Goal: Consume media (video, audio): Consume media (video, audio)

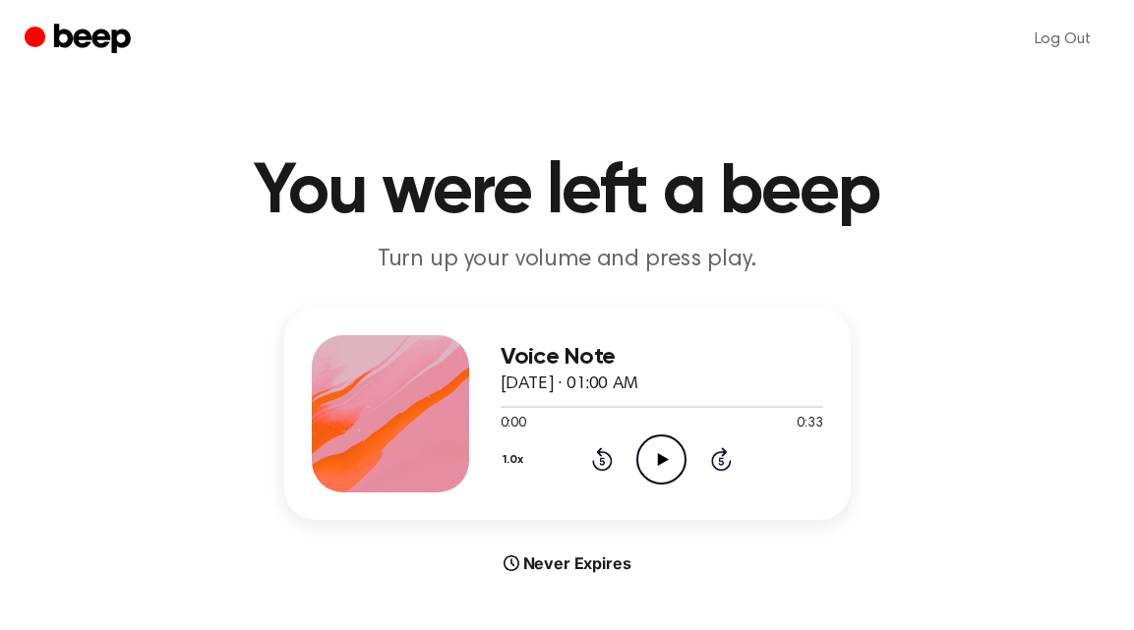
click at [672, 464] on icon "Play Audio" at bounding box center [661, 460] width 50 height 50
click at [669, 455] on icon "Play Audio" at bounding box center [661, 460] width 50 height 50
click at [671, 472] on icon "Play Audio" at bounding box center [661, 460] width 50 height 50
click at [676, 451] on icon "Play Audio" at bounding box center [661, 460] width 50 height 50
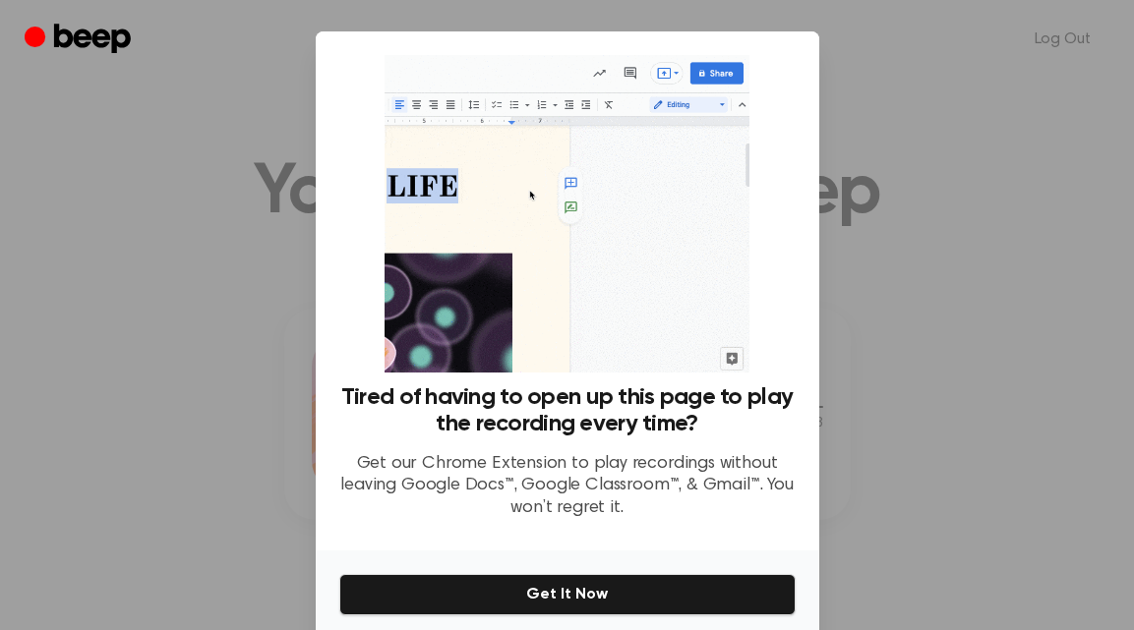
click at [923, 105] on div at bounding box center [567, 315] width 1134 height 630
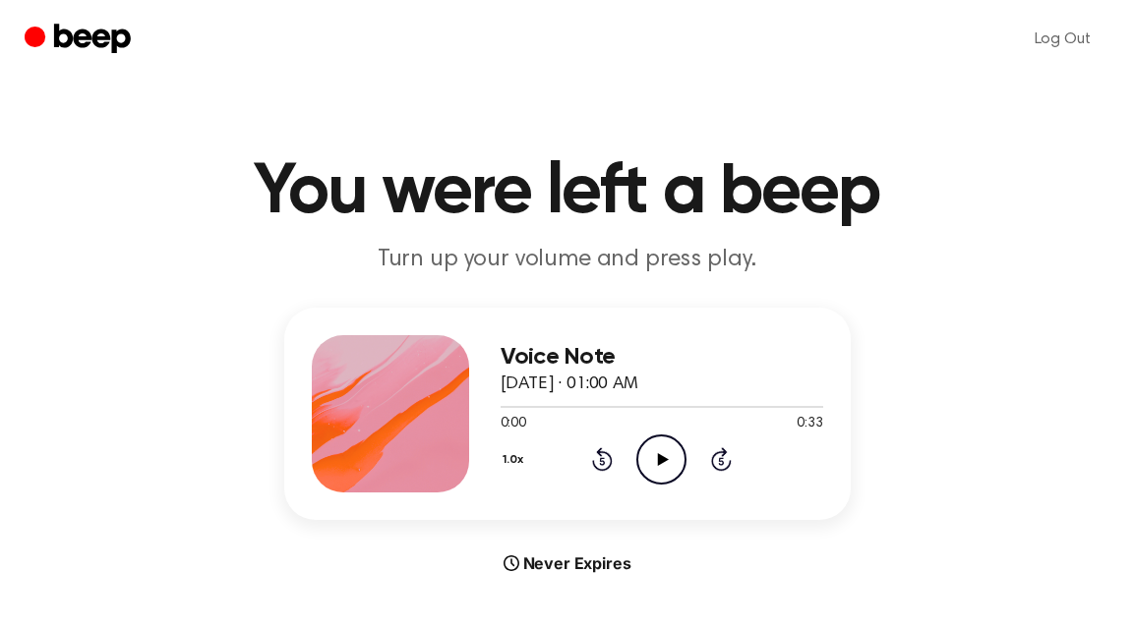
click at [650, 474] on icon "Play Audio" at bounding box center [661, 460] width 50 height 50
click at [607, 470] on icon "Rewind 5 seconds" at bounding box center [602, 460] width 22 height 26
click at [664, 451] on icon "Play Audio" at bounding box center [661, 460] width 50 height 50
click at [672, 466] on icon "Play Audio" at bounding box center [661, 460] width 50 height 50
click at [675, 455] on icon "Play Audio" at bounding box center [661, 460] width 50 height 50
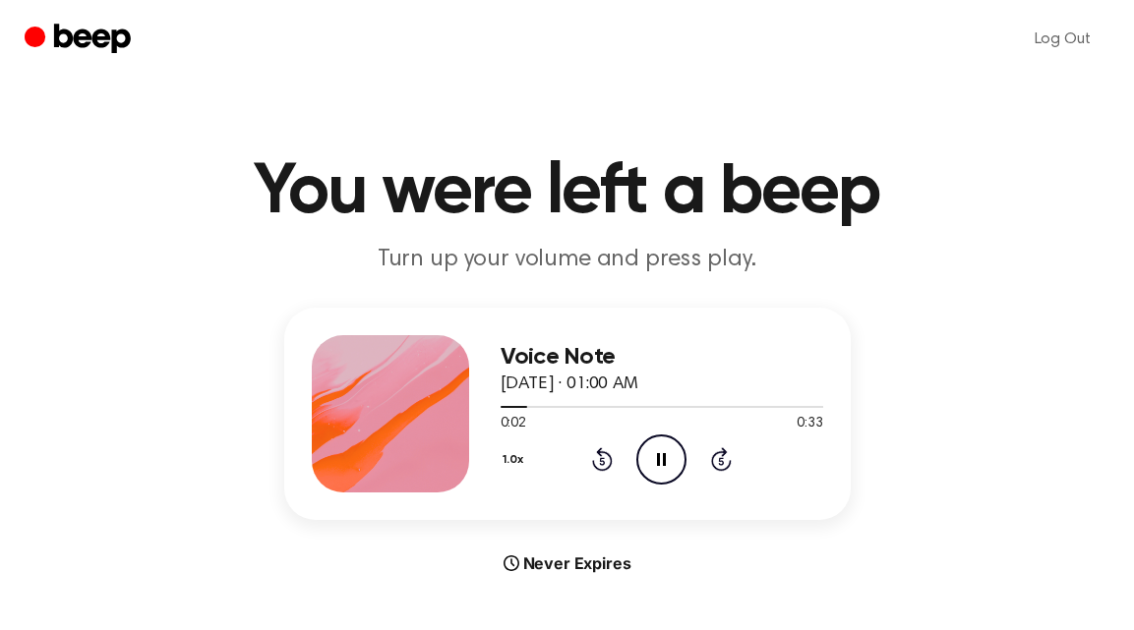
click at [675, 455] on icon "Pause Audio" at bounding box center [661, 460] width 50 height 50
click at [675, 455] on icon "Play Audio" at bounding box center [661, 460] width 50 height 50
click at [504, 407] on div at bounding box center [662, 406] width 323 height 16
click at [657, 472] on icon "Pause Audio" at bounding box center [661, 460] width 50 height 50
click at [505, 408] on span at bounding box center [512, 407] width 16 height 16
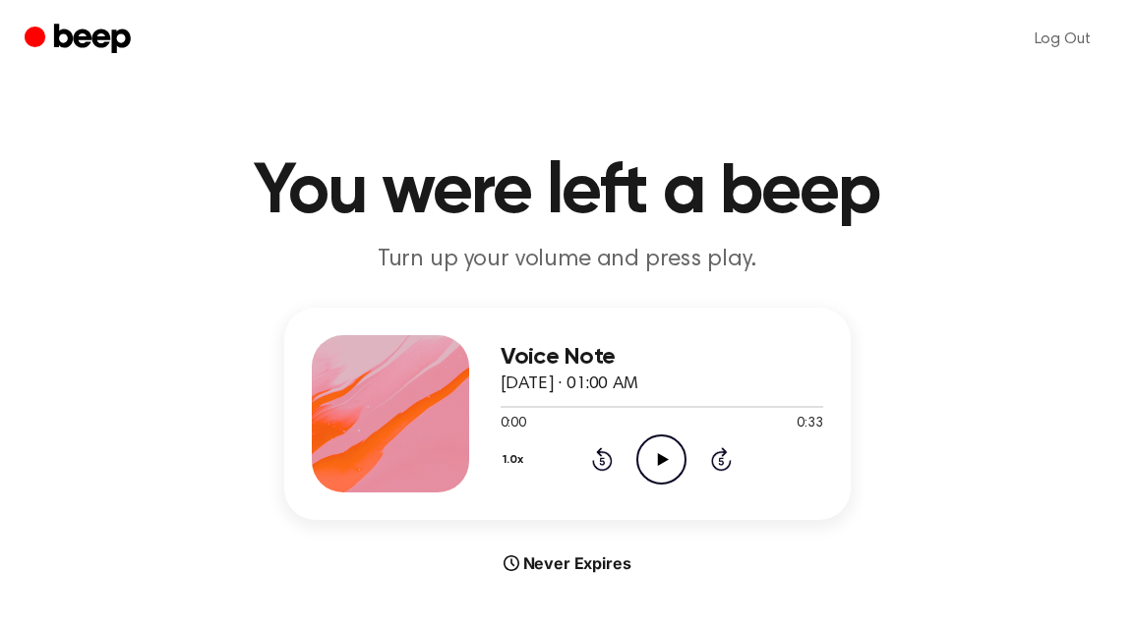
click at [663, 449] on icon "Play Audio" at bounding box center [661, 460] width 50 height 50
click at [660, 452] on icon "Pause Audio" at bounding box center [661, 460] width 50 height 50
click at [654, 467] on icon "Play Audio" at bounding box center [661, 460] width 50 height 50
click at [600, 470] on icon at bounding box center [602, 460] width 21 height 24
click at [659, 458] on icon at bounding box center [661, 459] width 9 height 13
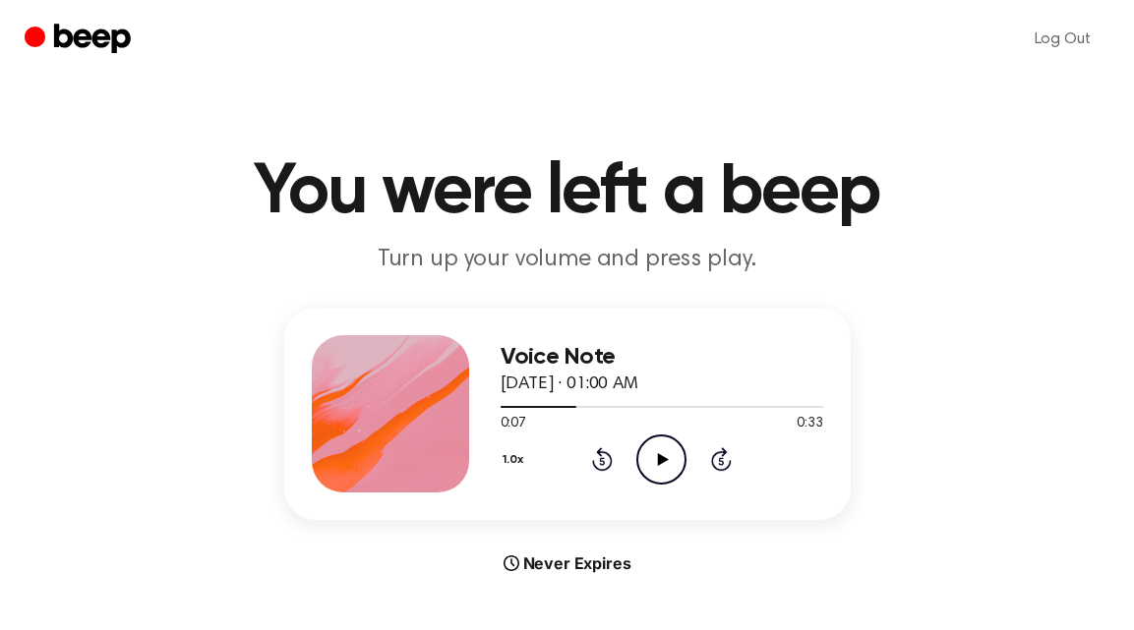
click at [663, 461] on icon "Play Audio" at bounding box center [661, 460] width 50 height 50
click at [604, 460] on icon at bounding box center [602, 462] width 5 height 8
click at [660, 456] on icon "Pause Audio" at bounding box center [661, 460] width 50 height 50
click at [660, 456] on icon at bounding box center [663, 459] width 11 height 13
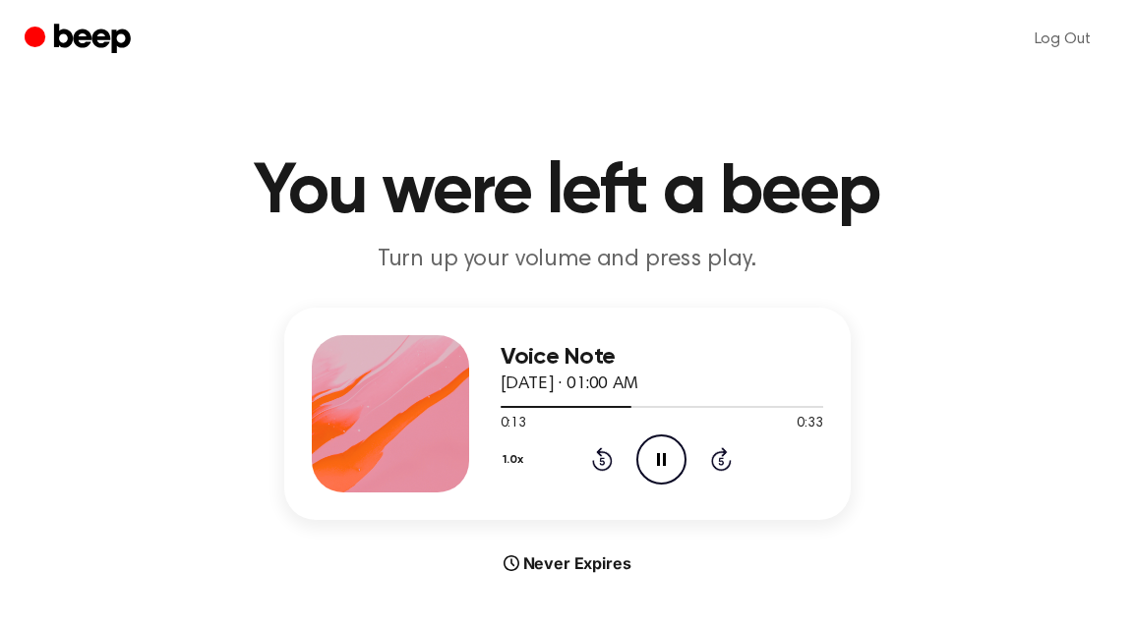
click at [652, 458] on icon "Pause Audio" at bounding box center [661, 460] width 50 height 50
click at [660, 466] on icon "Play Audio" at bounding box center [661, 460] width 50 height 50
click at [657, 465] on icon "Pause Audio" at bounding box center [661, 460] width 50 height 50
click at [674, 459] on icon "Play Audio" at bounding box center [661, 460] width 50 height 50
click at [601, 458] on icon at bounding box center [602, 462] width 5 height 8
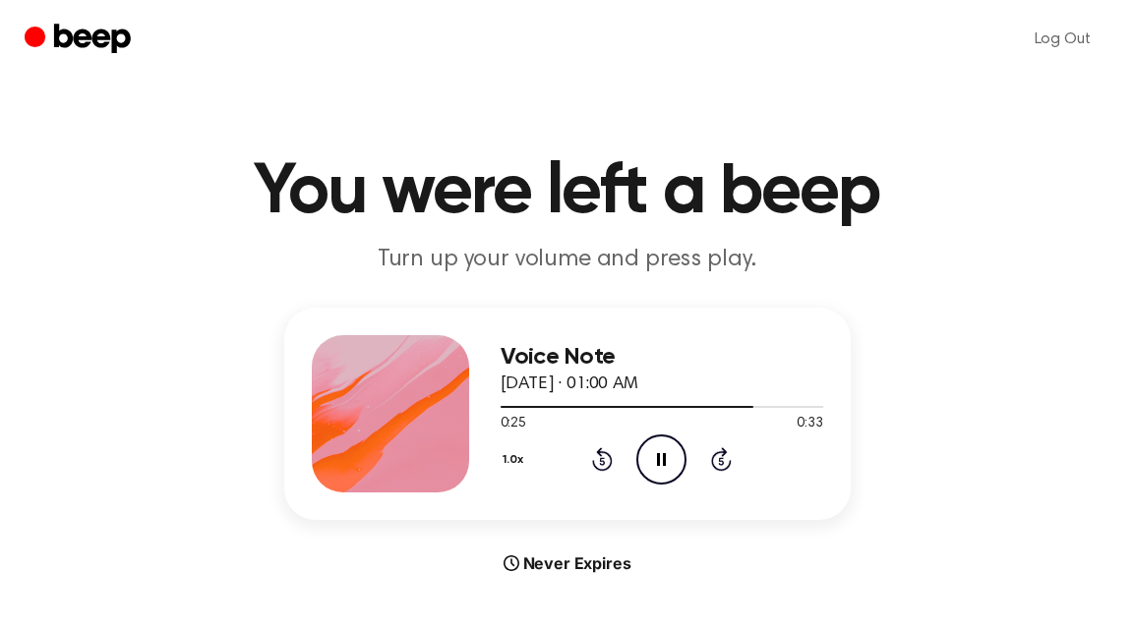
click at [601, 458] on icon at bounding box center [602, 462] width 5 height 8
click at [677, 442] on icon "Play Audio" at bounding box center [661, 460] width 50 height 50
click at [781, 401] on div at bounding box center [662, 406] width 323 height 16
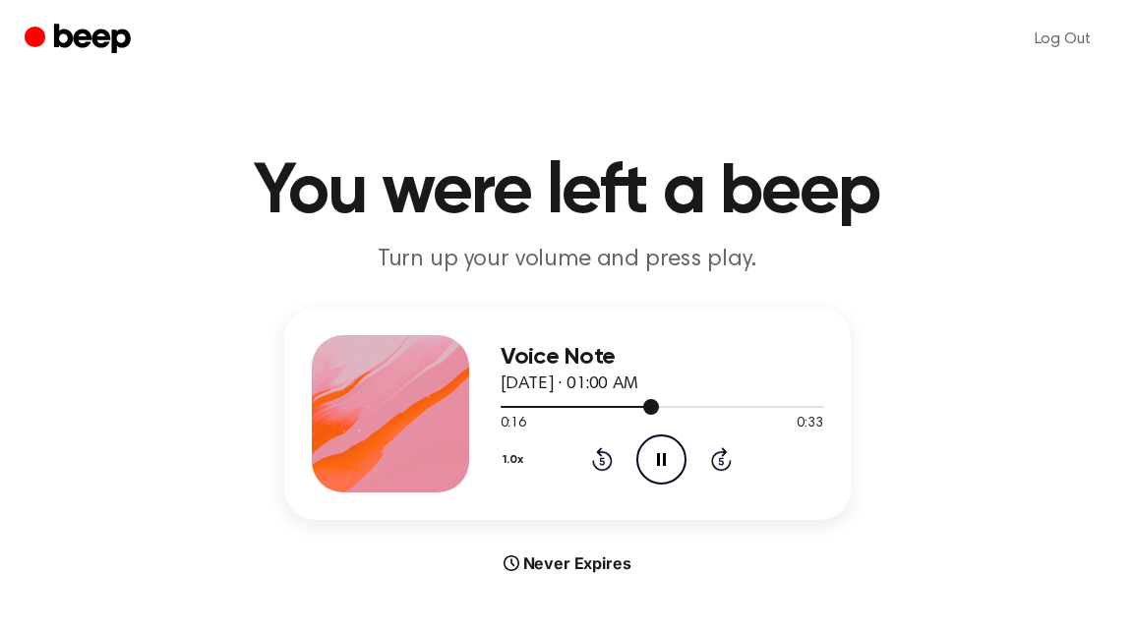
click at [781, 401] on div at bounding box center [662, 406] width 323 height 16
drag, startPoint x: 658, startPoint y: 406, endPoint x: 807, endPoint y: 402, distance: 148.6
click at [807, 402] on div at bounding box center [662, 406] width 323 height 16
click at [769, 407] on div at bounding box center [662, 406] width 323 height 16
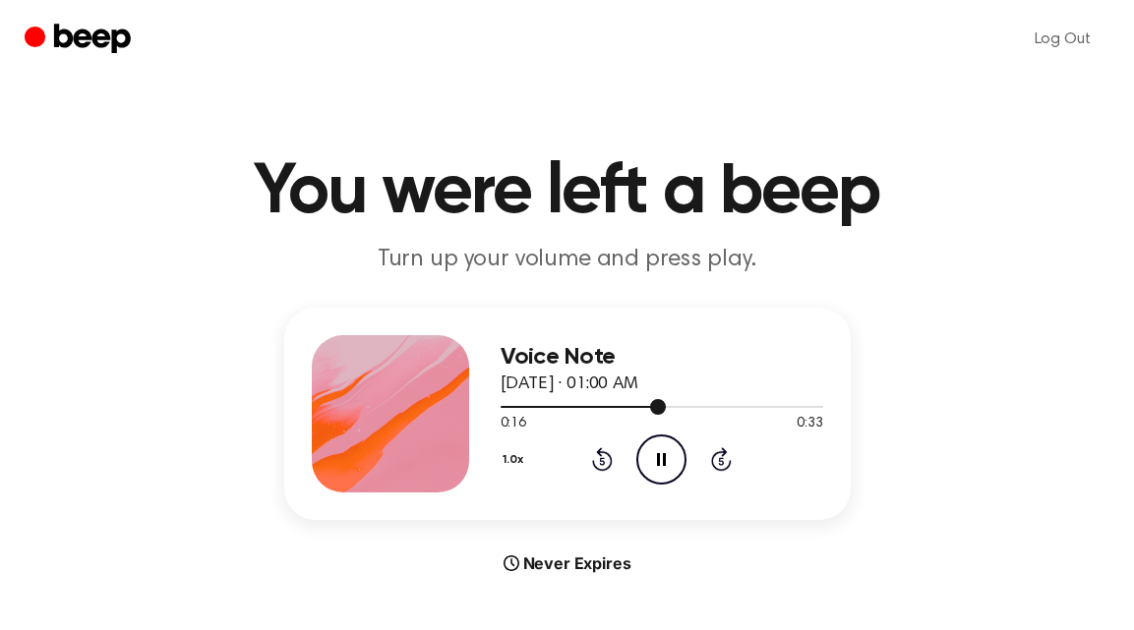
click at [531, 335] on div "Voice Note February 11, 2024 · 01:00 AM 0:16 0:33 Your browser does not support…" at bounding box center [662, 413] width 323 height 157
click at [760, 406] on div at bounding box center [662, 407] width 323 height 2
click at [611, 450] on icon "Rewind 5 seconds" at bounding box center [602, 460] width 22 height 26
click at [664, 453] on icon "Play Audio" at bounding box center [661, 460] width 50 height 50
click at [608, 465] on icon "Rewind 5 seconds" at bounding box center [602, 460] width 22 height 26
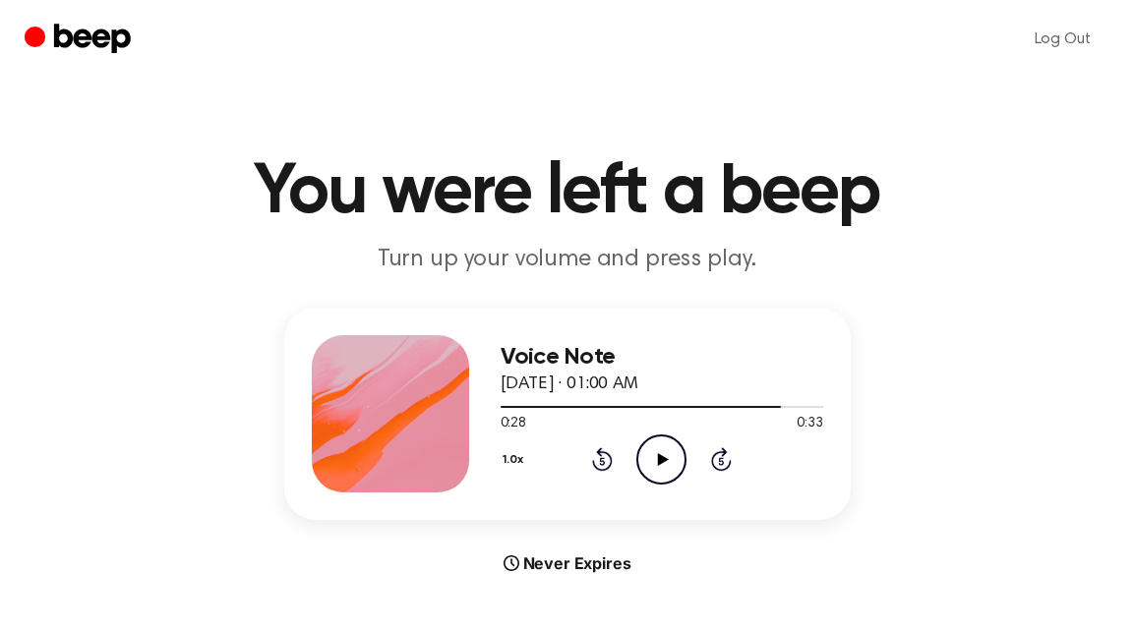
click at [608, 465] on icon "Rewind 5 seconds" at bounding box center [602, 460] width 22 height 26
click at [657, 459] on icon "Play Audio" at bounding box center [661, 460] width 50 height 50
click at [610, 449] on icon "Rewind 5 seconds" at bounding box center [602, 460] width 22 height 26
click at [666, 446] on icon "Play Audio" at bounding box center [661, 460] width 50 height 50
click at [666, 449] on icon "Play Audio" at bounding box center [661, 460] width 50 height 50
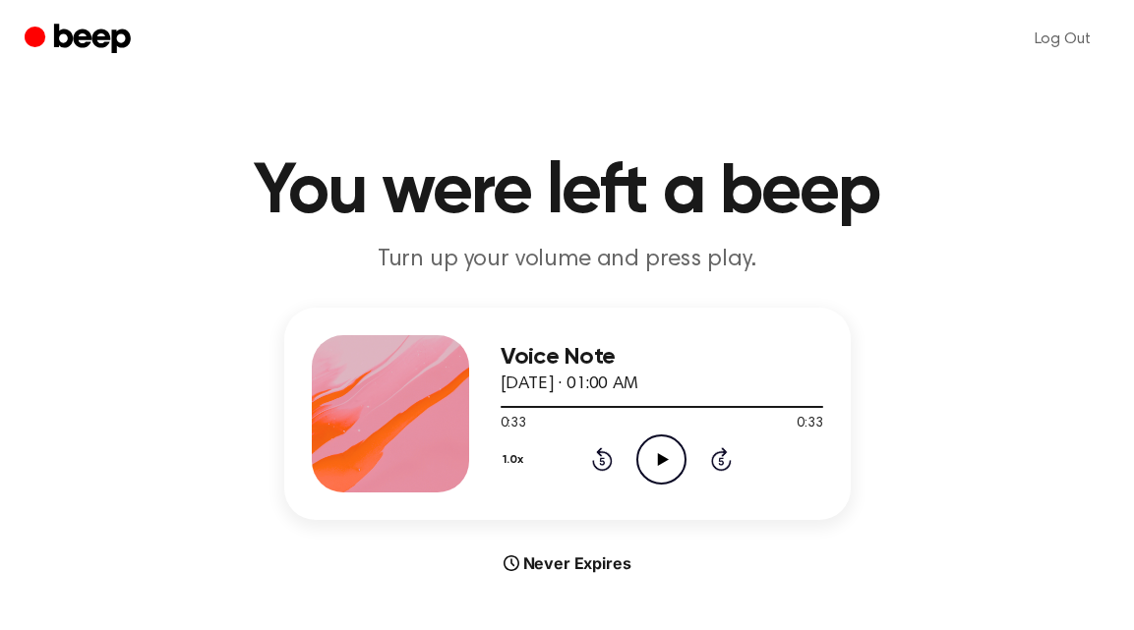
click at [666, 464] on icon "Play Audio" at bounding box center [661, 460] width 50 height 50
click at [666, 456] on icon "Play Audio" at bounding box center [661, 460] width 50 height 50
click at [674, 469] on icon "Play Audio" at bounding box center [661, 460] width 50 height 50
click at [646, 449] on icon "Pause Audio" at bounding box center [661, 460] width 50 height 50
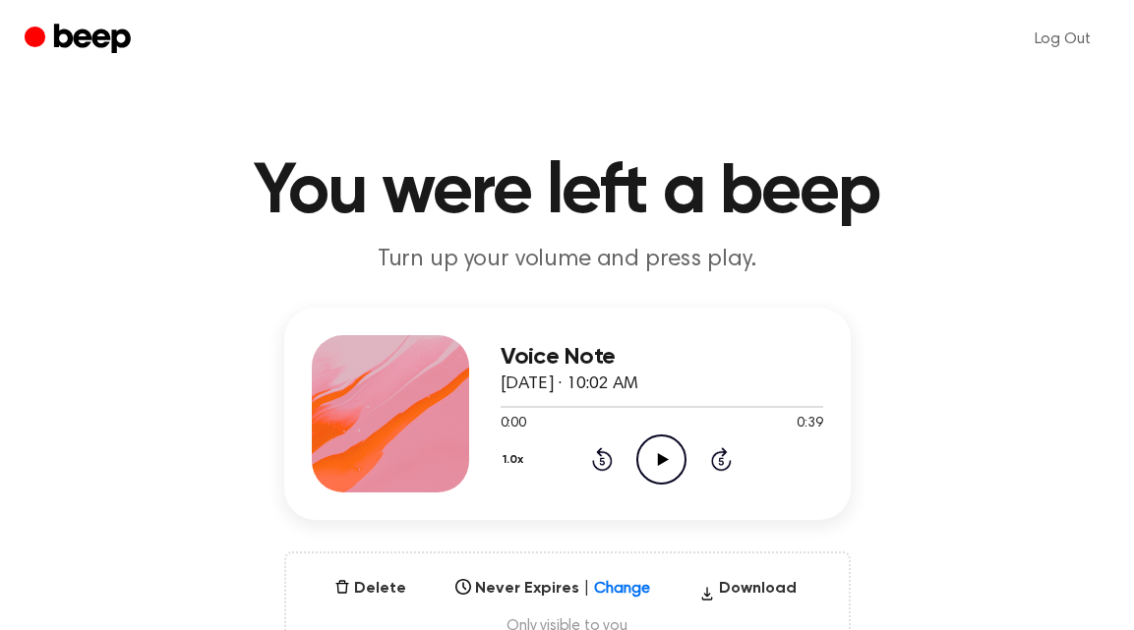
click at [645, 447] on icon "Play Audio" at bounding box center [661, 460] width 50 height 50
click at [502, 406] on div at bounding box center [541, 407] width 80 height 2
click at [506, 404] on div at bounding box center [662, 406] width 323 height 16
click at [503, 406] on div at bounding box center [531, 407] width 60 height 2
click at [667, 458] on icon "Pause Audio" at bounding box center [661, 460] width 50 height 50
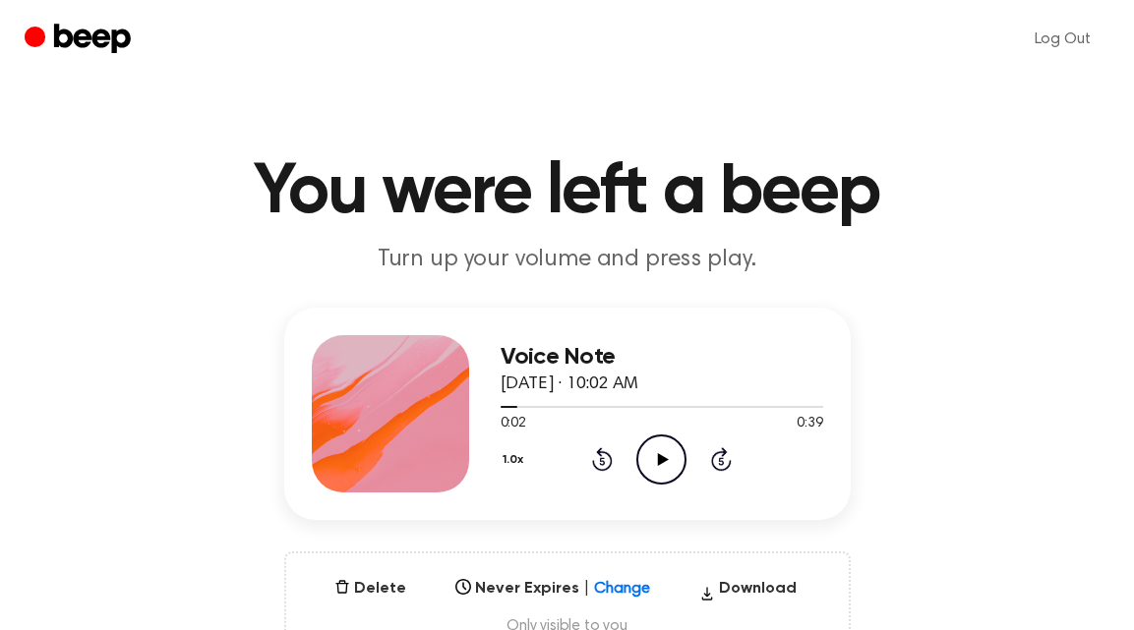
click at [653, 438] on icon "Play Audio" at bounding box center [661, 460] width 50 height 50
click at [602, 447] on icon "Rewind 5 seconds" at bounding box center [602, 460] width 22 height 26
click at [659, 455] on icon at bounding box center [661, 459] width 9 height 13
click at [657, 458] on icon "Play Audio" at bounding box center [661, 460] width 50 height 50
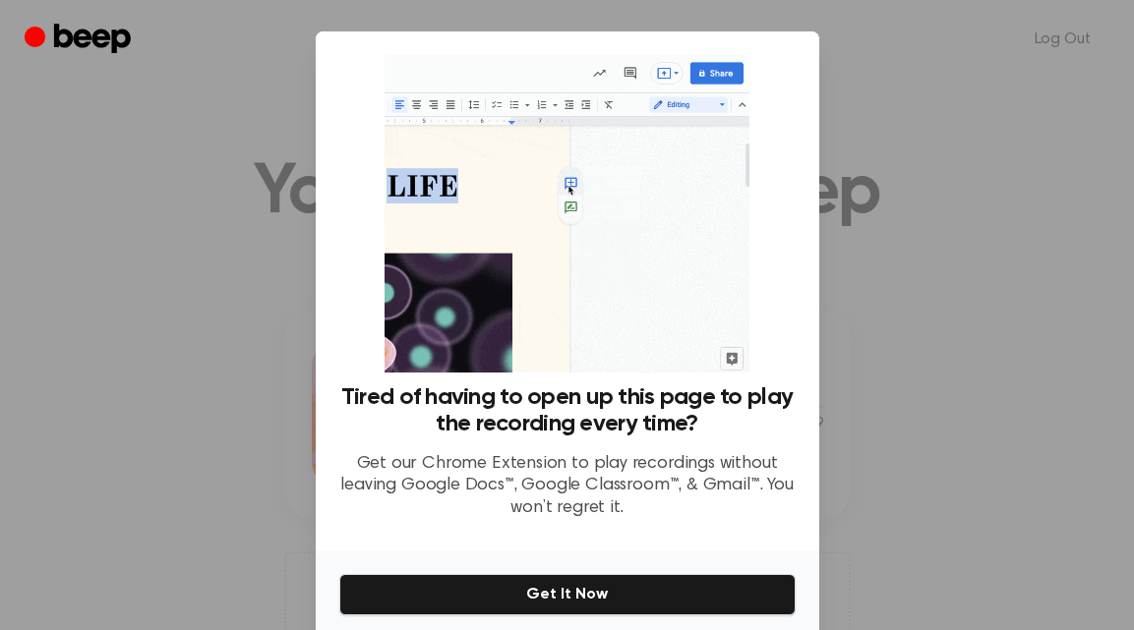
click at [588, 449] on div "Tired of having to open up this page to play the recording every time? Get our …" at bounding box center [567, 460] width 456 height 151
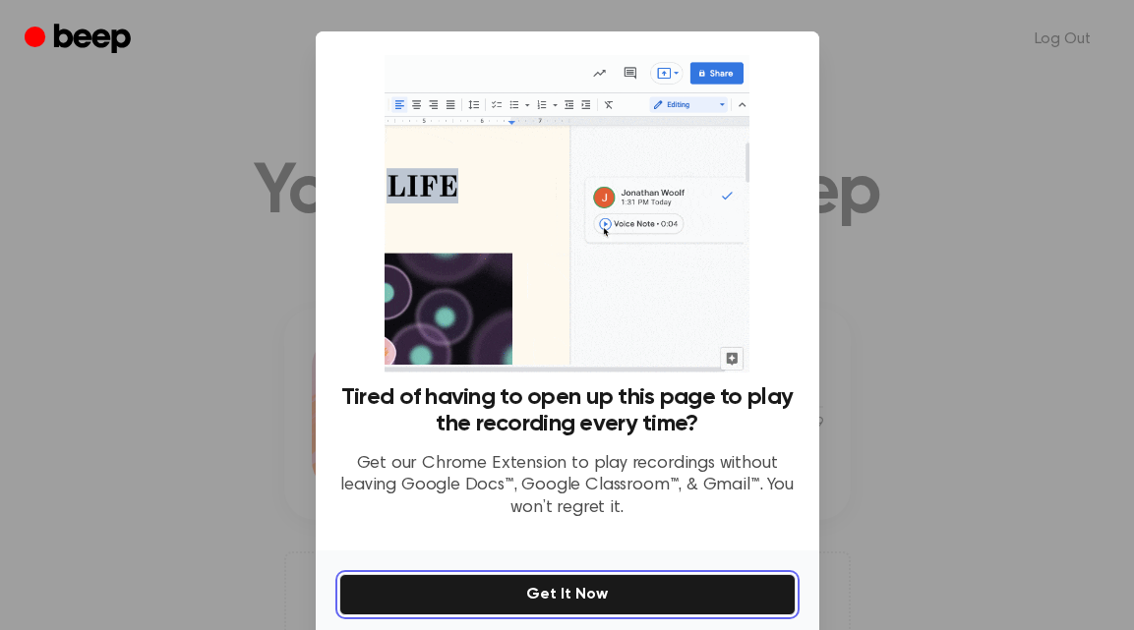
click at [592, 595] on button "Get It Now" at bounding box center [567, 594] width 456 height 41
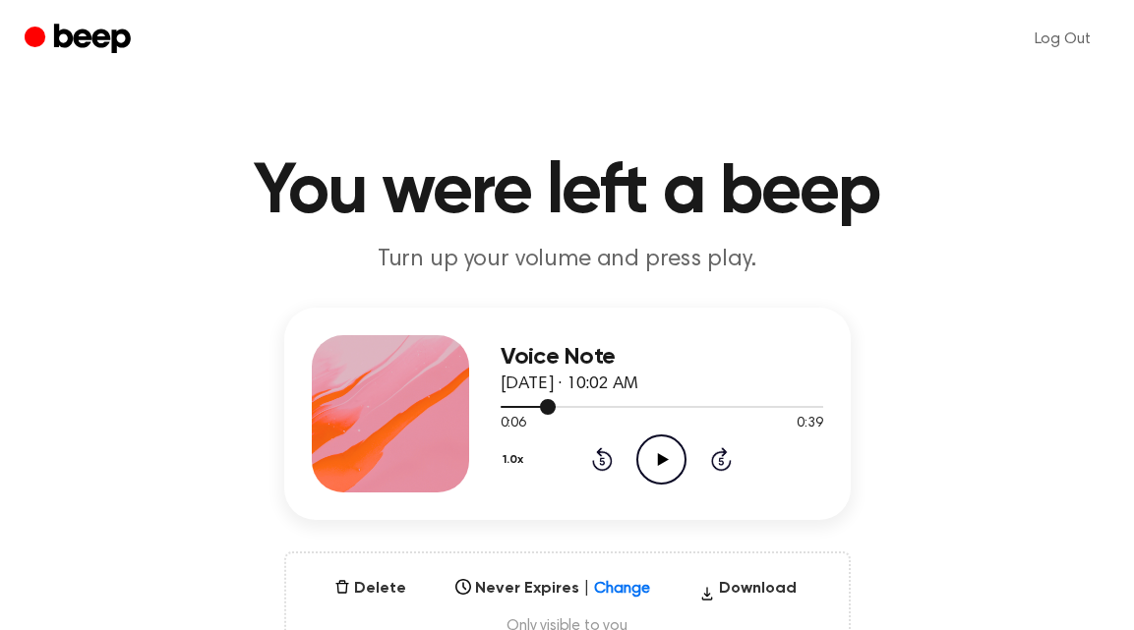
click at [503, 406] on div at bounding box center [528, 407] width 55 height 2
click at [657, 459] on icon "Play Audio" at bounding box center [661, 460] width 50 height 50
click at [660, 469] on icon "Pause Audio" at bounding box center [661, 460] width 50 height 50
click at [670, 454] on icon "Play Audio" at bounding box center [661, 460] width 50 height 50
click at [660, 471] on icon "Pause Audio" at bounding box center [661, 460] width 50 height 50
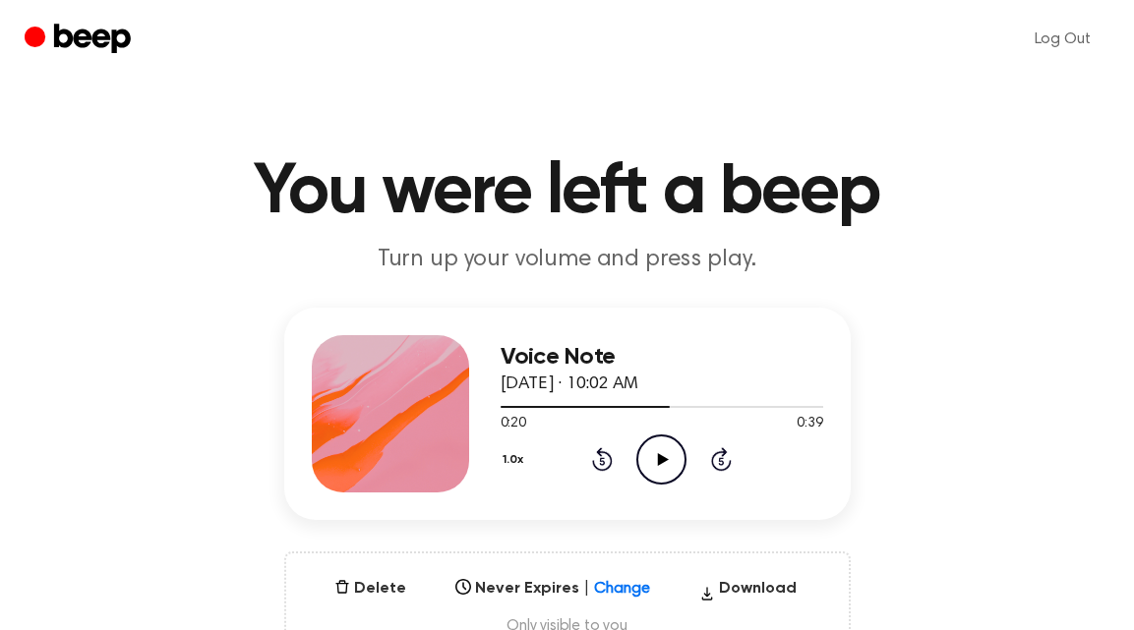
click at [650, 453] on icon "Play Audio" at bounding box center [661, 460] width 50 height 50
click at [650, 453] on icon "Pause Audio" at bounding box center [661, 460] width 50 height 50
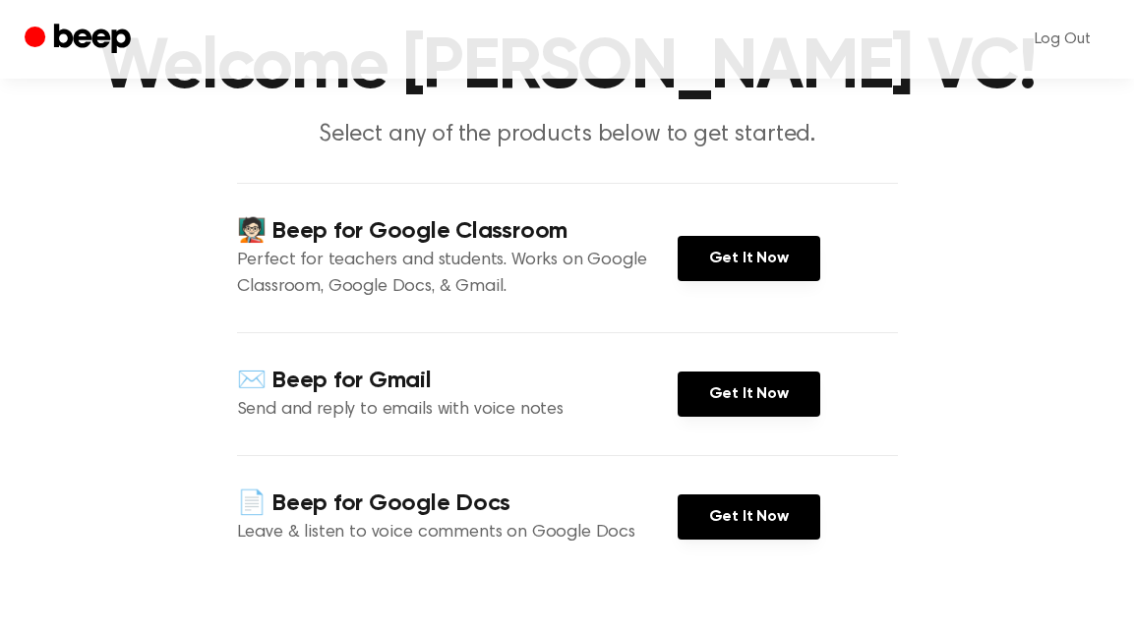
scroll to position [129, 0]
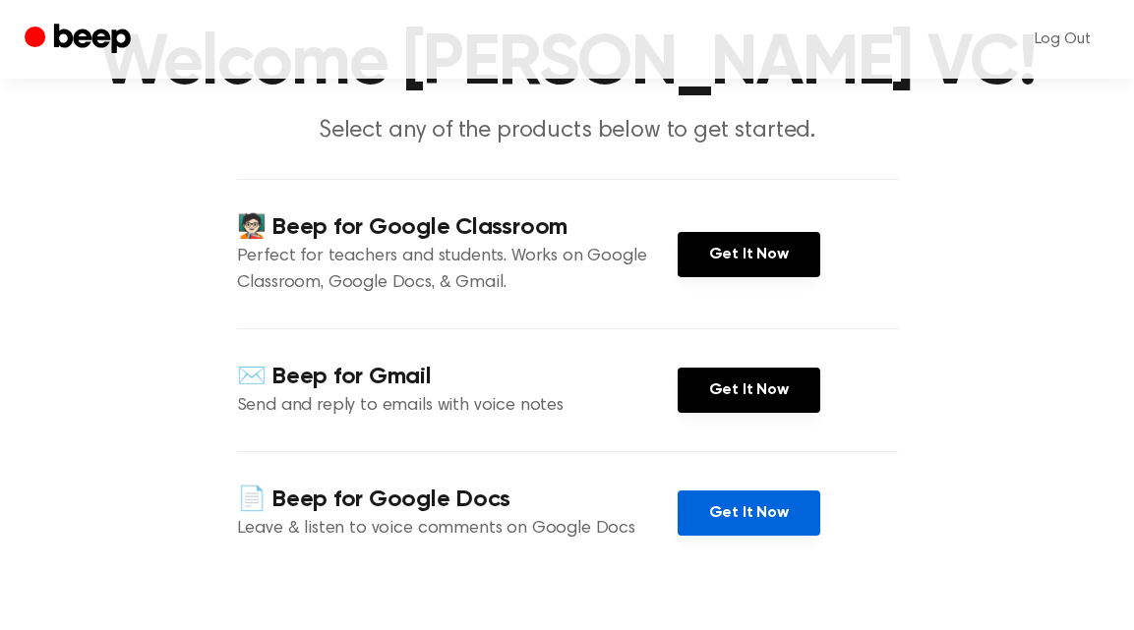
click at [705, 515] on link "Get It Now" at bounding box center [749, 513] width 143 height 45
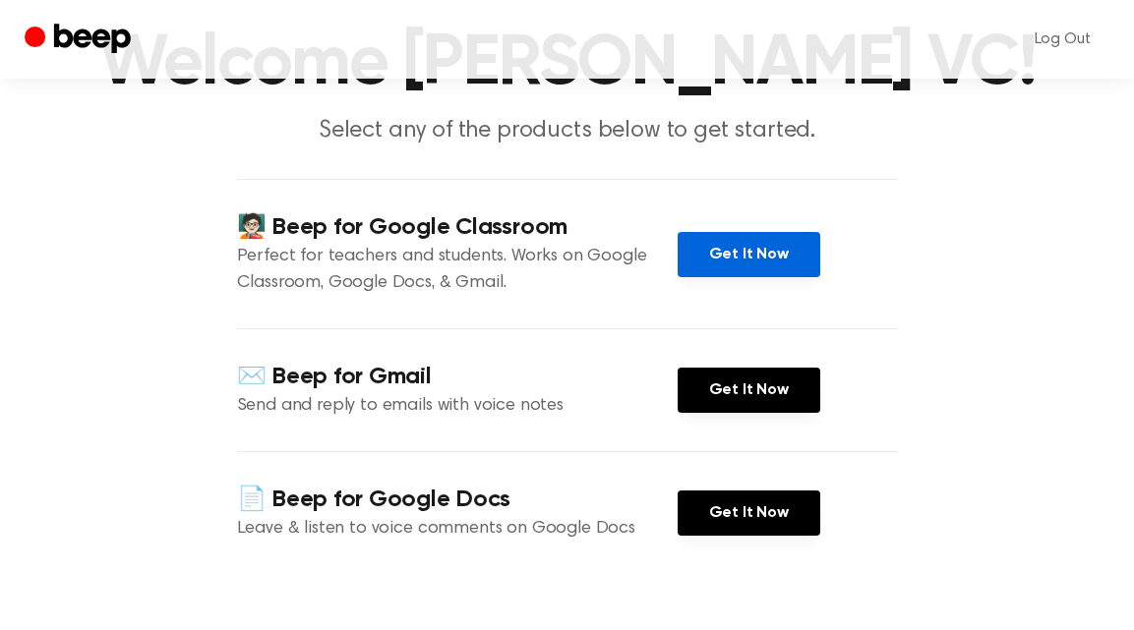
click at [752, 258] on link "Get It Now" at bounding box center [749, 254] width 143 height 45
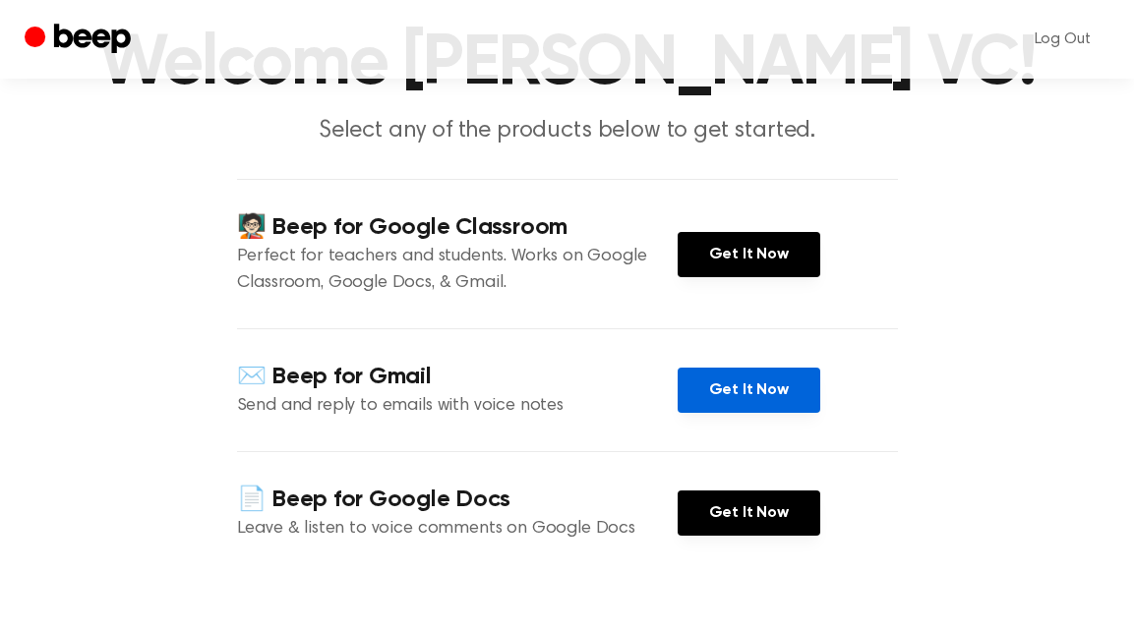
click at [760, 405] on link "Get It Now" at bounding box center [749, 390] width 143 height 45
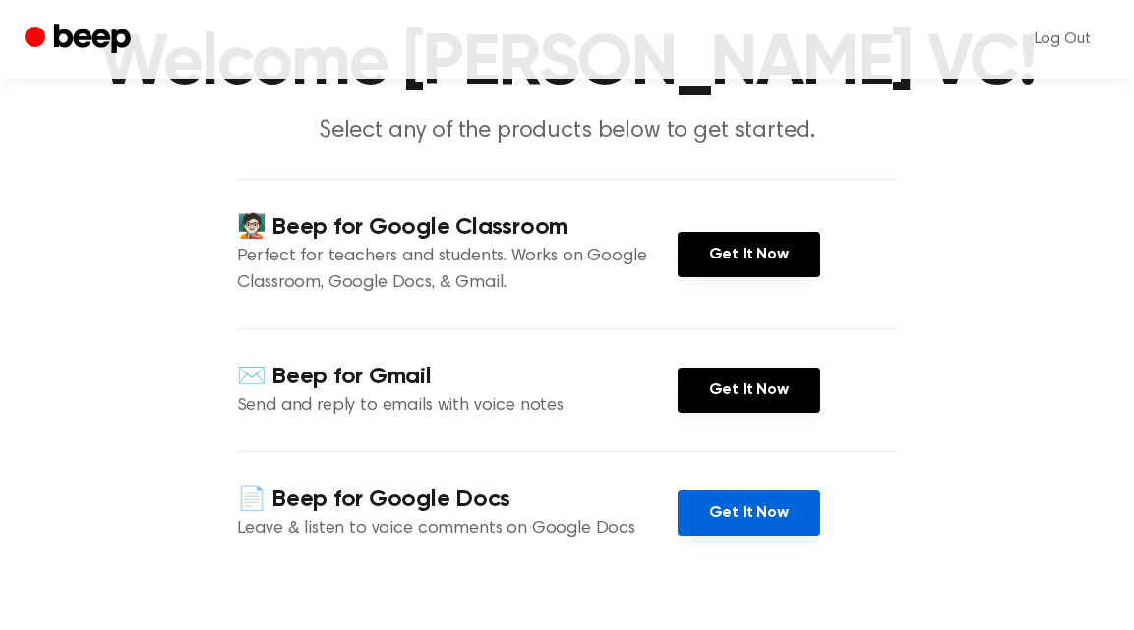
click at [715, 527] on link "Get It Now" at bounding box center [749, 513] width 143 height 45
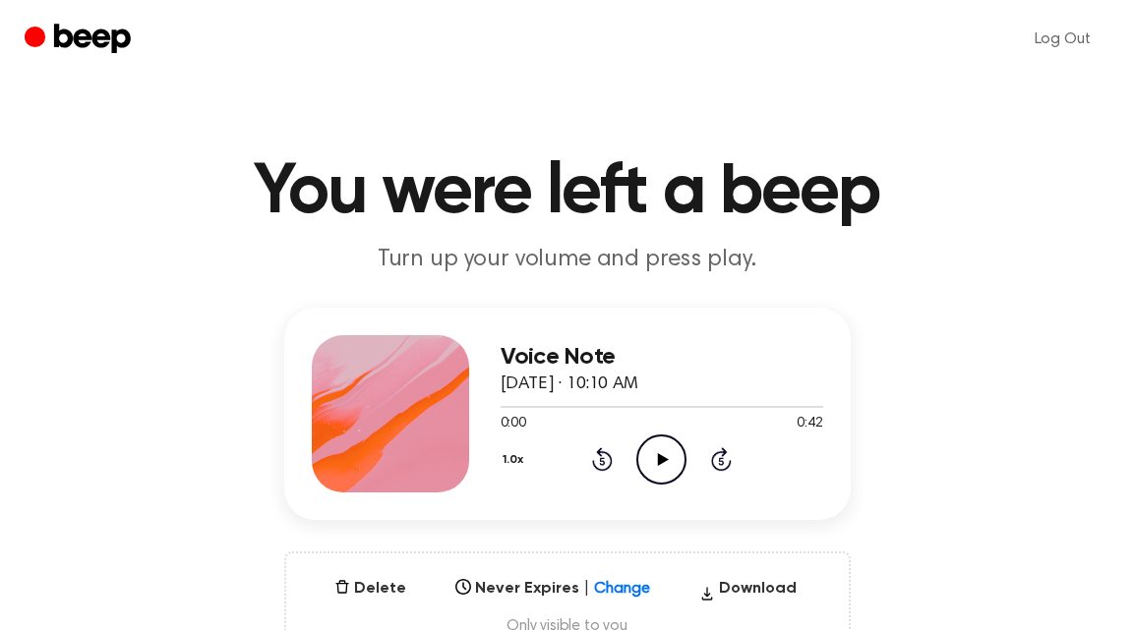
click at [650, 462] on icon "Play Audio" at bounding box center [661, 460] width 50 height 50
click at [676, 454] on icon "Play Audio" at bounding box center [661, 460] width 50 height 50
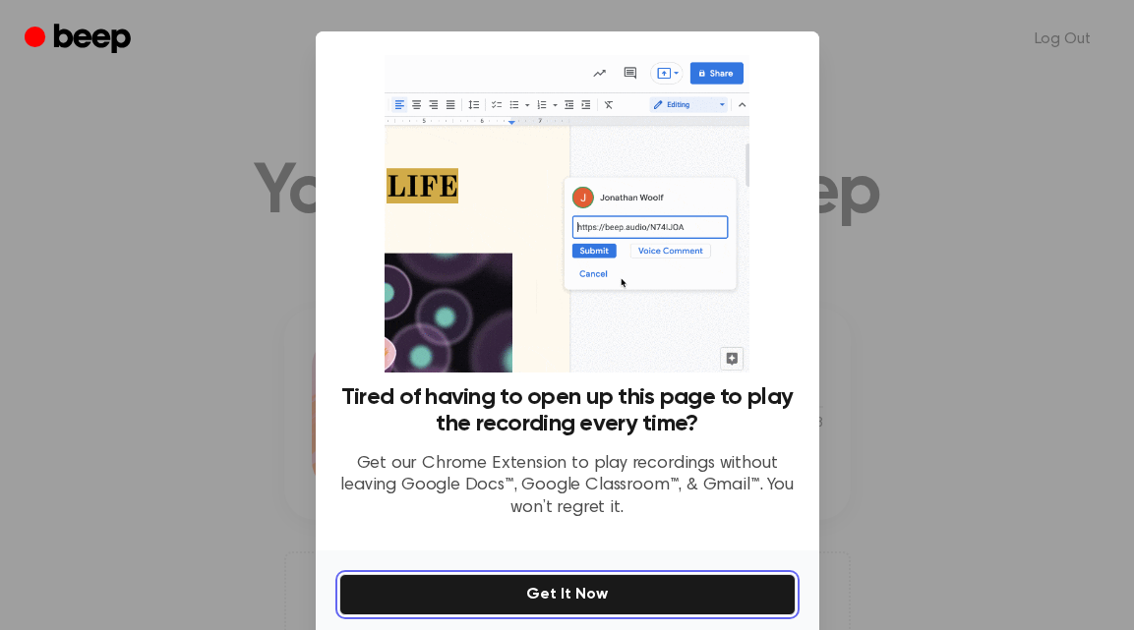
click at [645, 592] on button "Get It Now" at bounding box center [567, 594] width 456 height 41
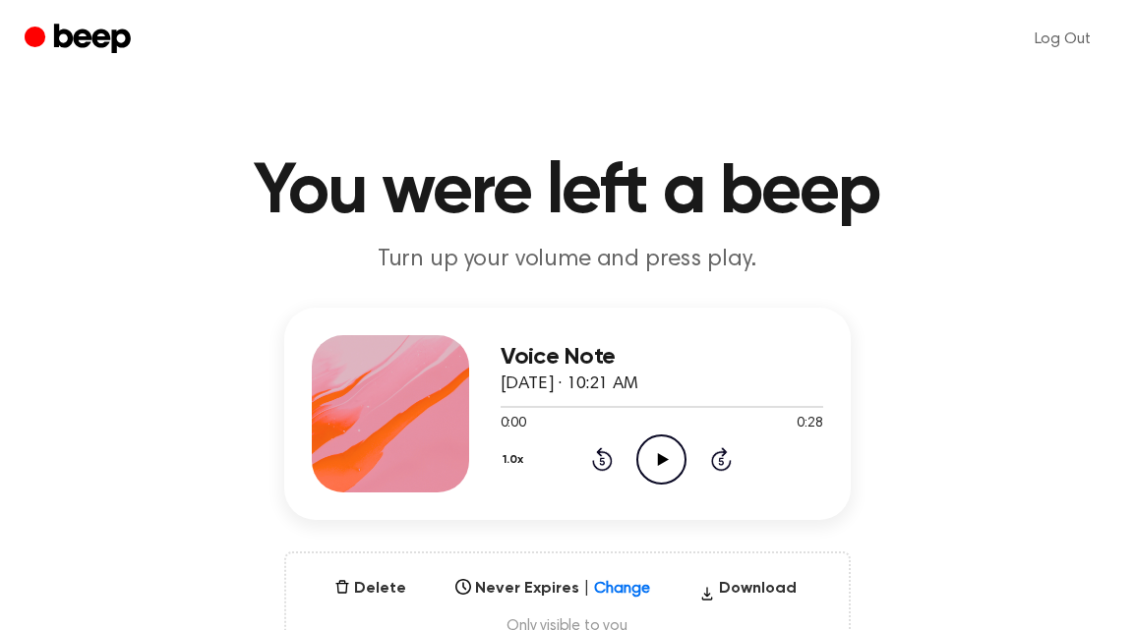
click at [682, 455] on icon "Play Audio" at bounding box center [661, 460] width 50 height 50
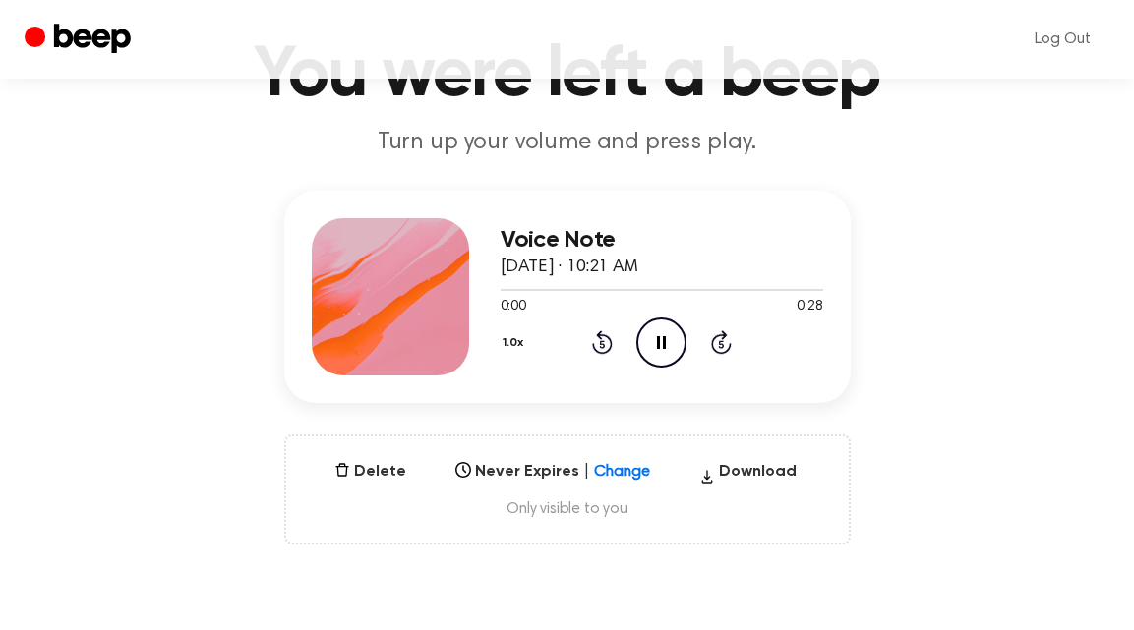
scroll to position [132, 0]
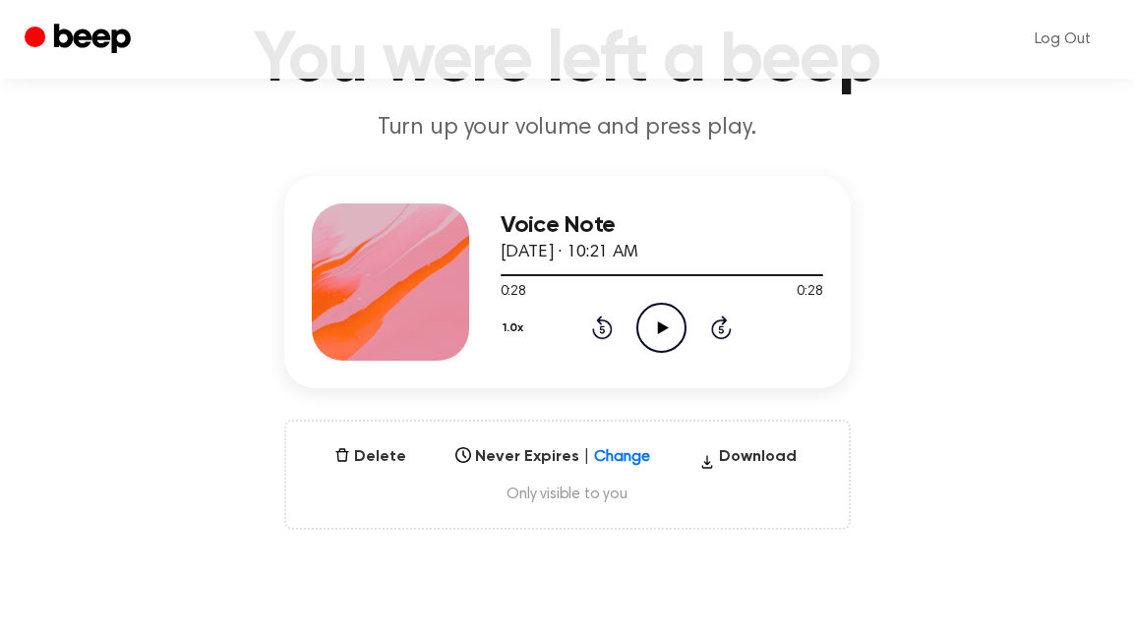
click at [671, 304] on circle at bounding box center [661, 328] width 48 height 48
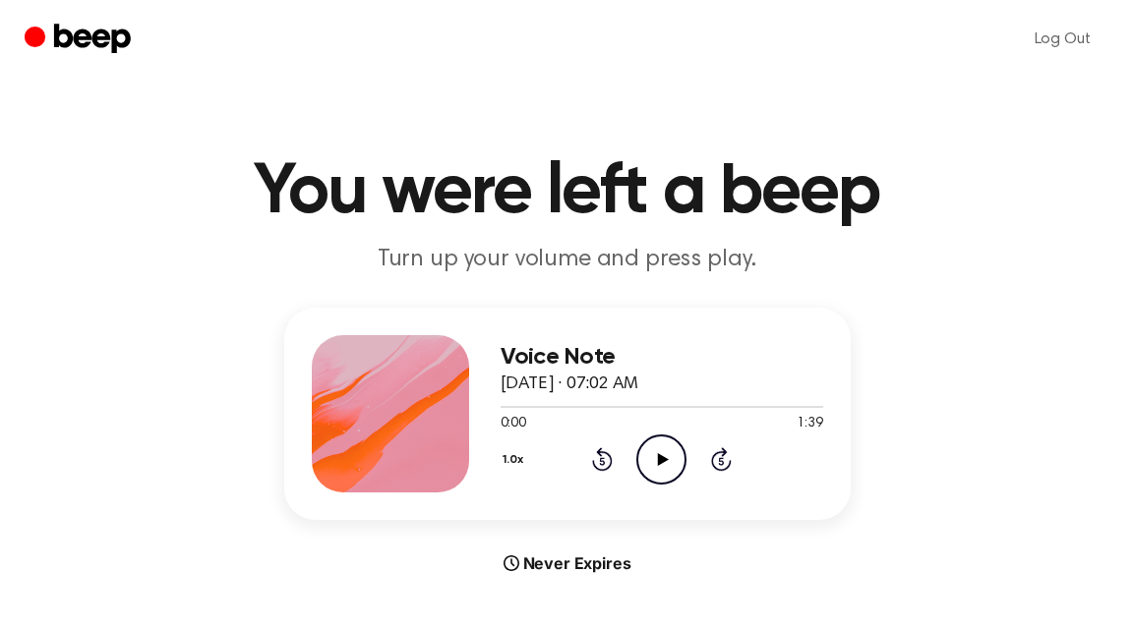
click at [673, 455] on icon "Play Audio" at bounding box center [661, 460] width 50 height 50
click at [670, 451] on icon "Play Audio" at bounding box center [661, 460] width 50 height 50
click at [681, 438] on icon "Play Audio" at bounding box center [661, 460] width 50 height 50
click at [661, 450] on icon "Play Audio" at bounding box center [661, 460] width 50 height 50
click at [603, 461] on icon at bounding box center [602, 462] width 5 height 8
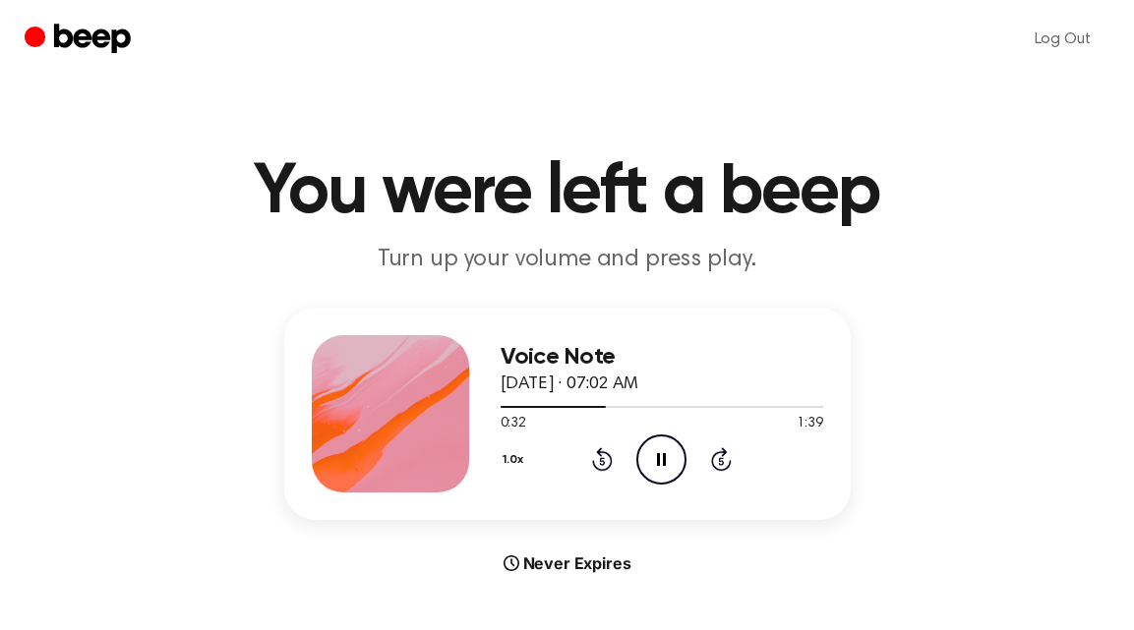
click at [603, 461] on icon at bounding box center [602, 462] width 5 height 8
click at [649, 464] on icon "Play Audio" at bounding box center [661, 460] width 50 height 50
click at [670, 454] on icon "Play Audio" at bounding box center [661, 460] width 50 height 50
click at [598, 460] on icon "Rewind 5 seconds" at bounding box center [602, 460] width 22 height 26
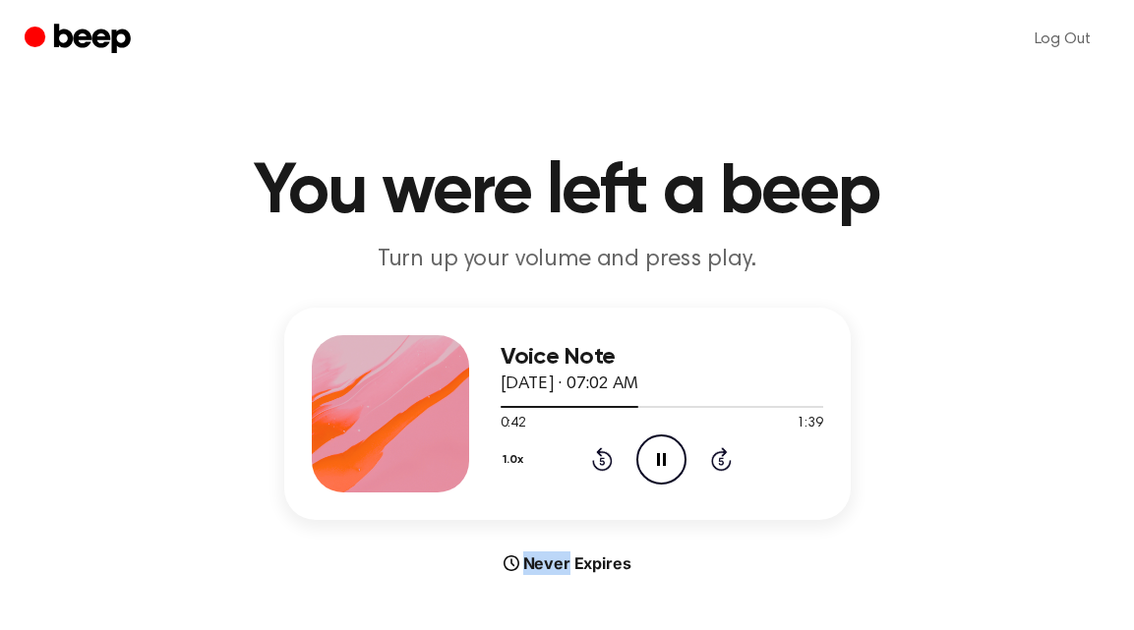
click at [598, 460] on icon "Rewind 5 seconds" at bounding box center [602, 460] width 22 height 26
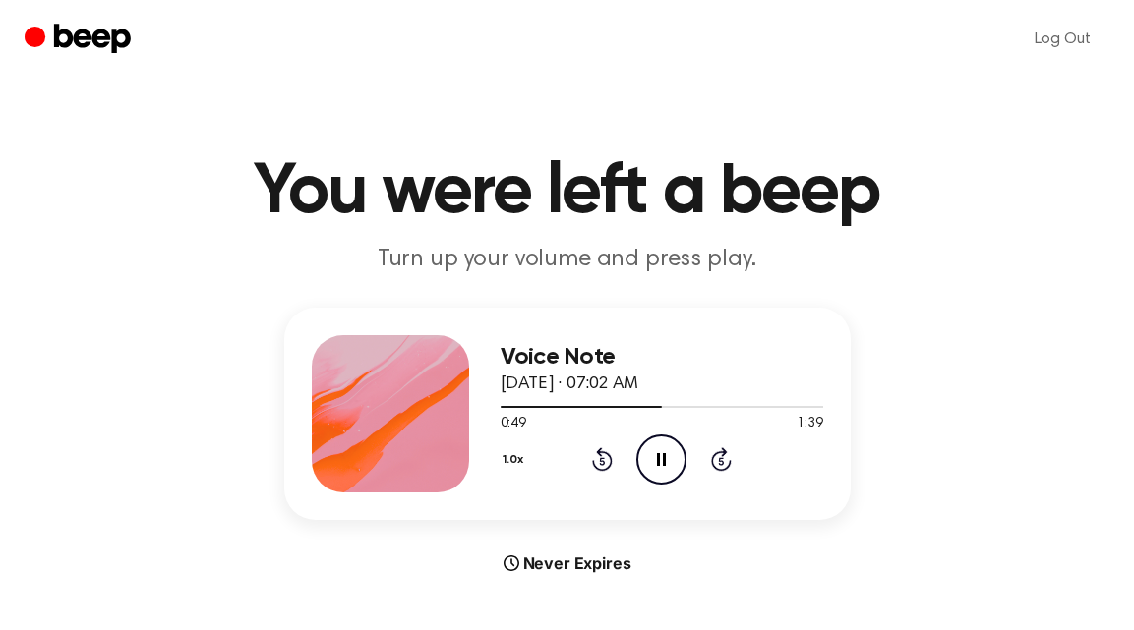
click at [598, 460] on icon "Rewind 5 seconds" at bounding box center [602, 460] width 22 height 26
